Goal: Find specific page/section: Find specific page/section

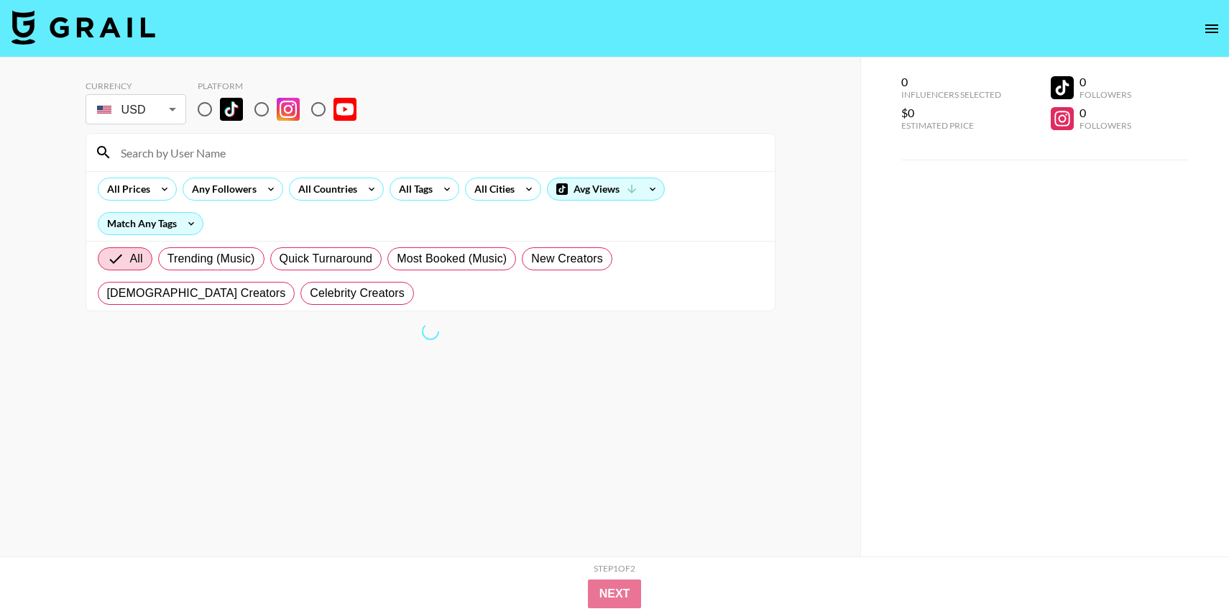
click at [211, 106] on input "radio" at bounding box center [205, 109] width 30 height 30
radio input "true"
click at [410, 186] on div "All Tags" at bounding box center [412, 189] width 45 height 22
click at [365, 157] on div at bounding box center [614, 307] width 1229 height 614
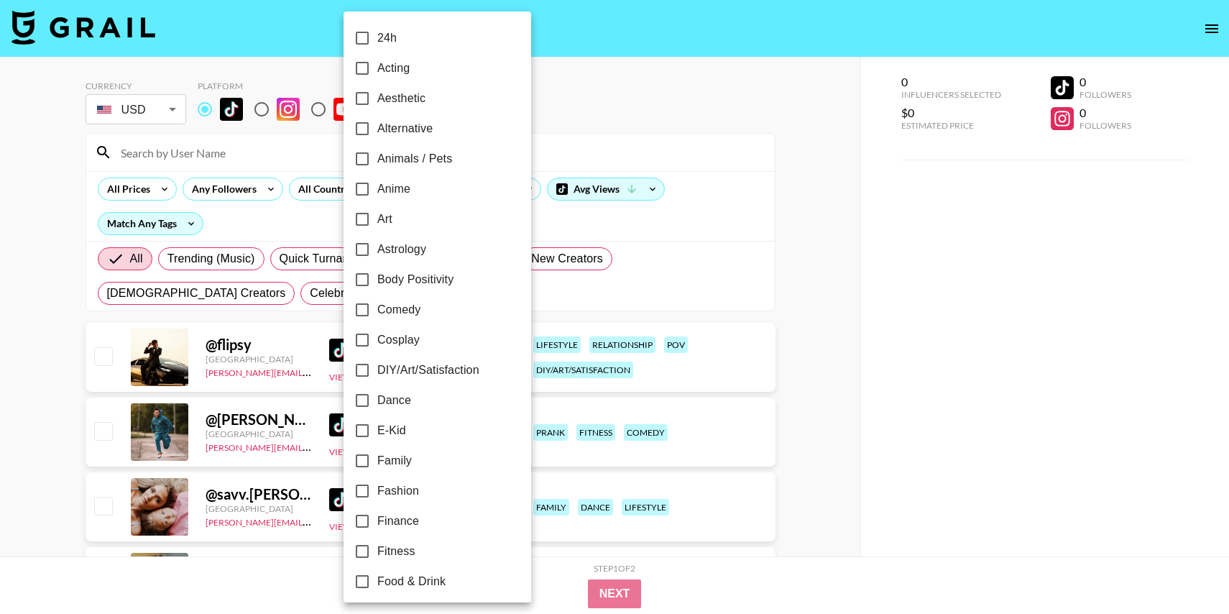
click at [275, 157] on div at bounding box center [614, 307] width 1229 height 614
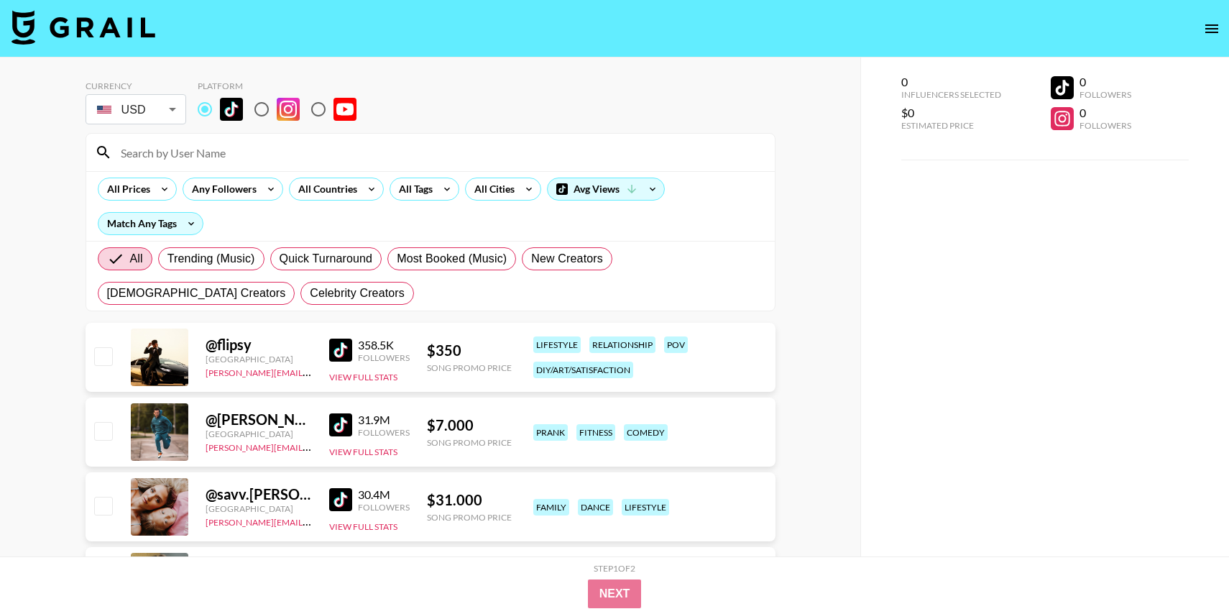
click at [275, 157] on div "24h Acting Aesthetic Alternative Animals / Pets Anime Art Astrology Body Positi…" at bounding box center [614, 307] width 1229 height 614
click at [249, 162] on input at bounding box center [439, 152] width 654 height 23
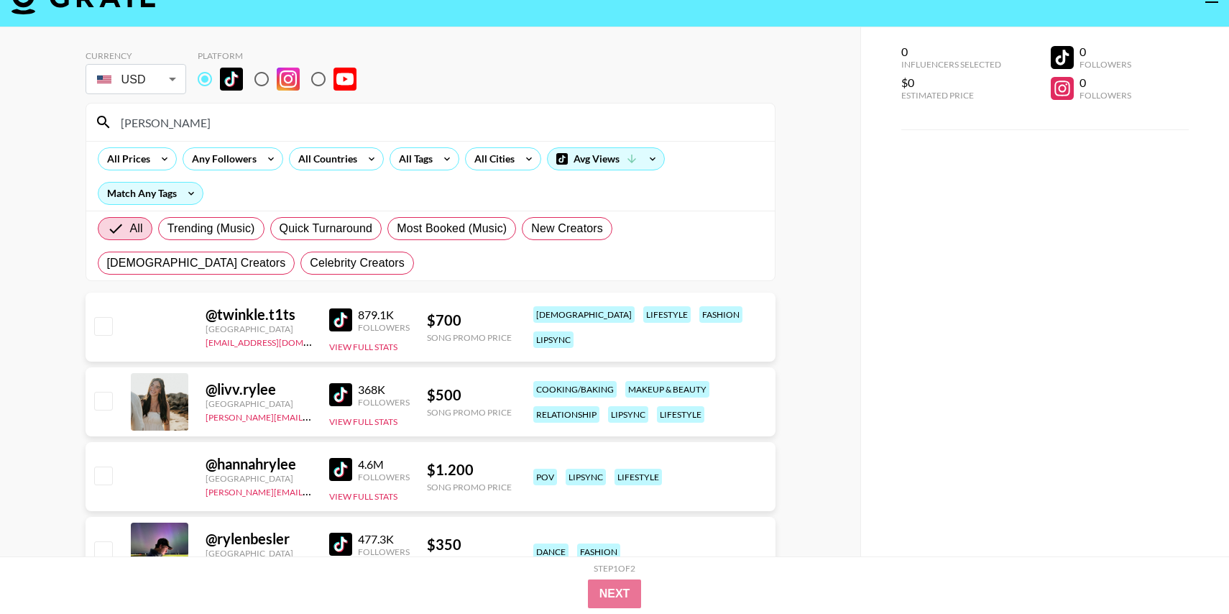
scroll to position [32, 0]
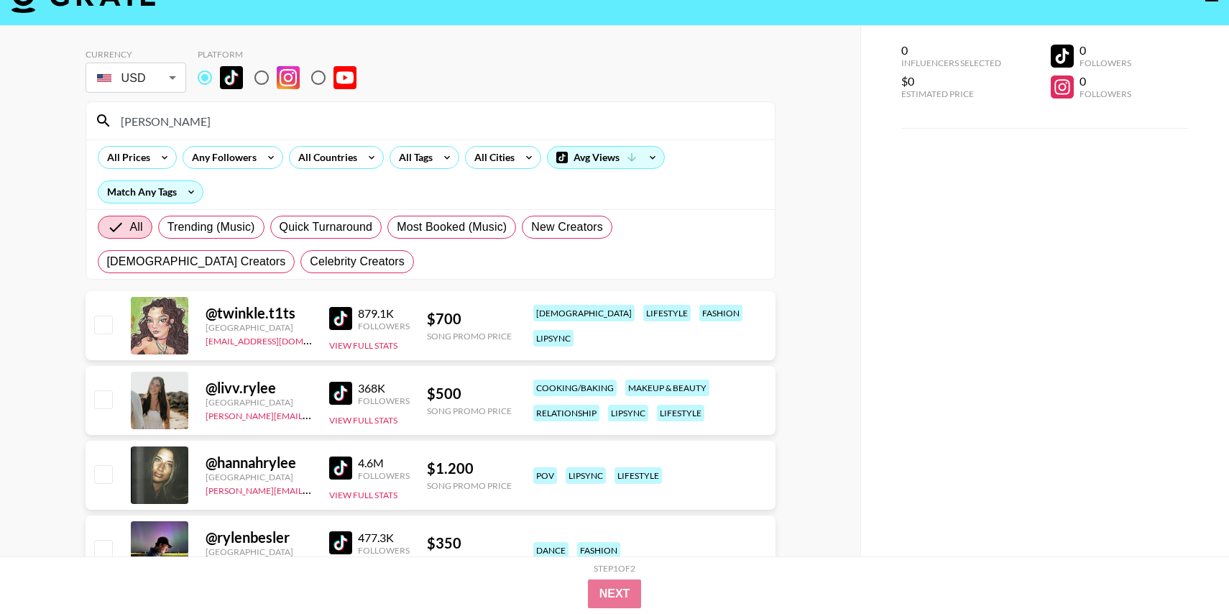
type input "[PERSON_NAME]"
